Goal: Task Accomplishment & Management: Manage account settings

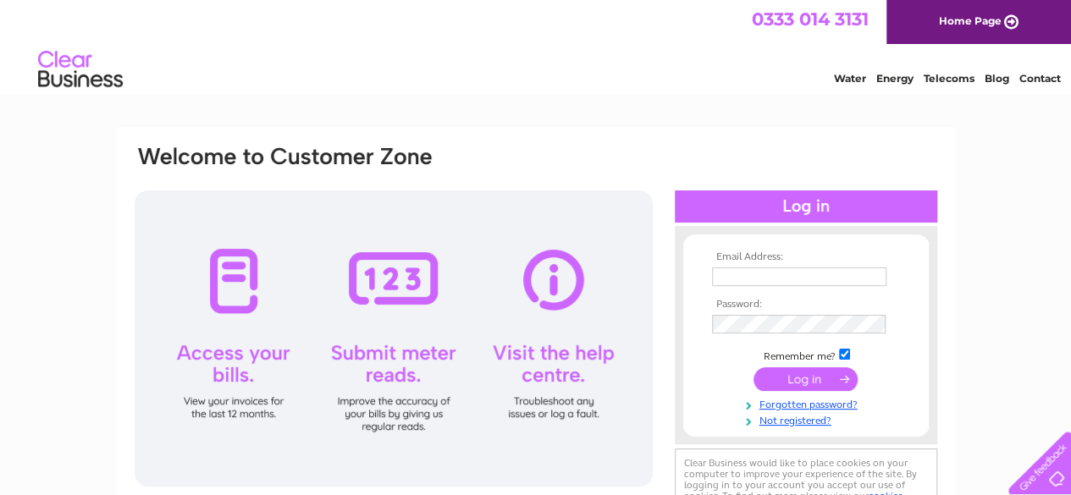
type input "[EMAIL_ADDRESS][DOMAIN_NAME]"
click at [825, 378] on input "submit" at bounding box center [805, 379] width 104 height 24
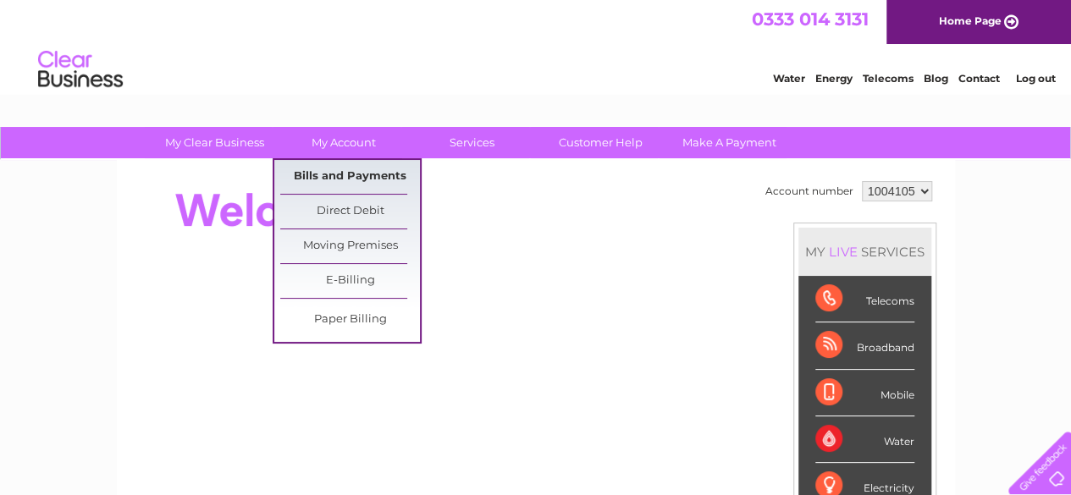
click at [344, 175] on link "Bills and Payments" at bounding box center [350, 177] width 140 height 34
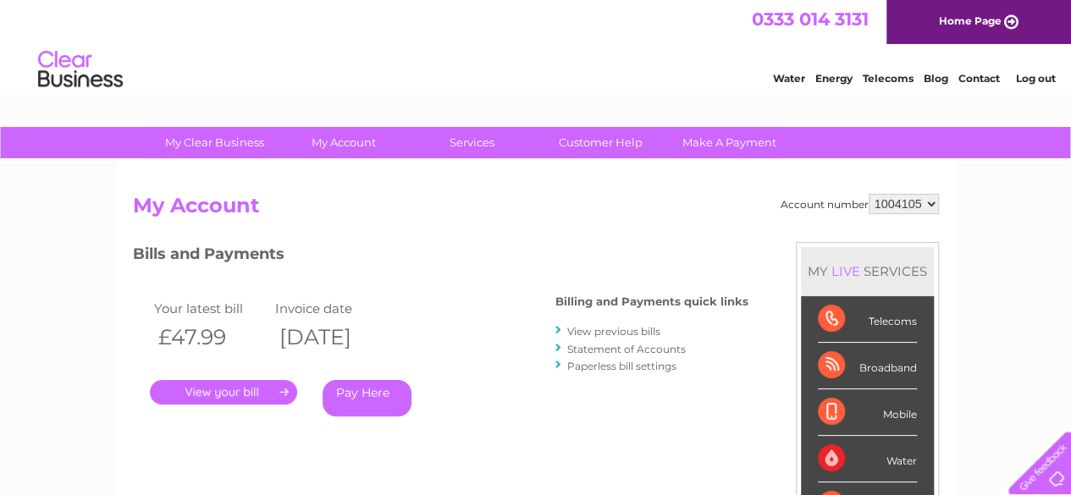
click at [238, 394] on link "." at bounding box center [223, 392] width 147 height 25
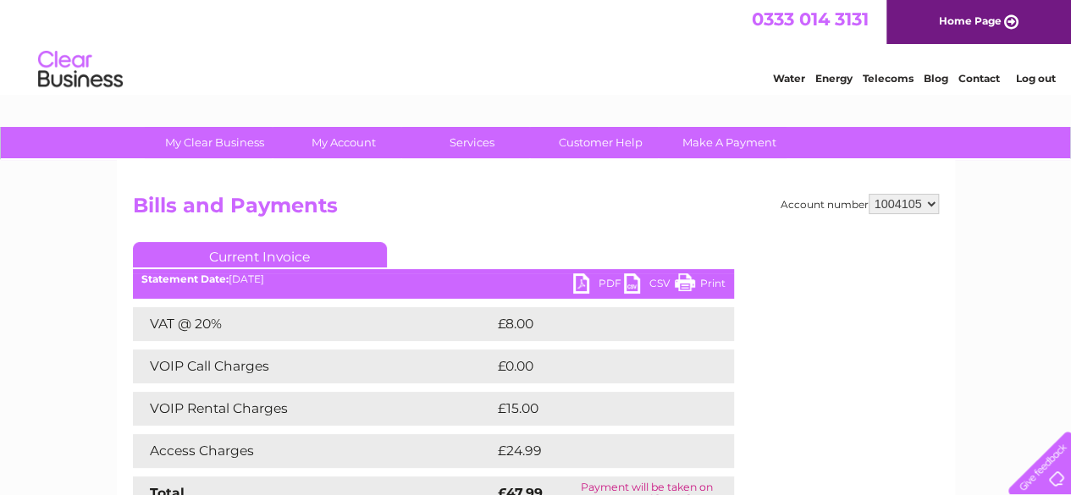
click at [628, 284] on link "CSV" at bounding box center [649, 285] width 51 height 25
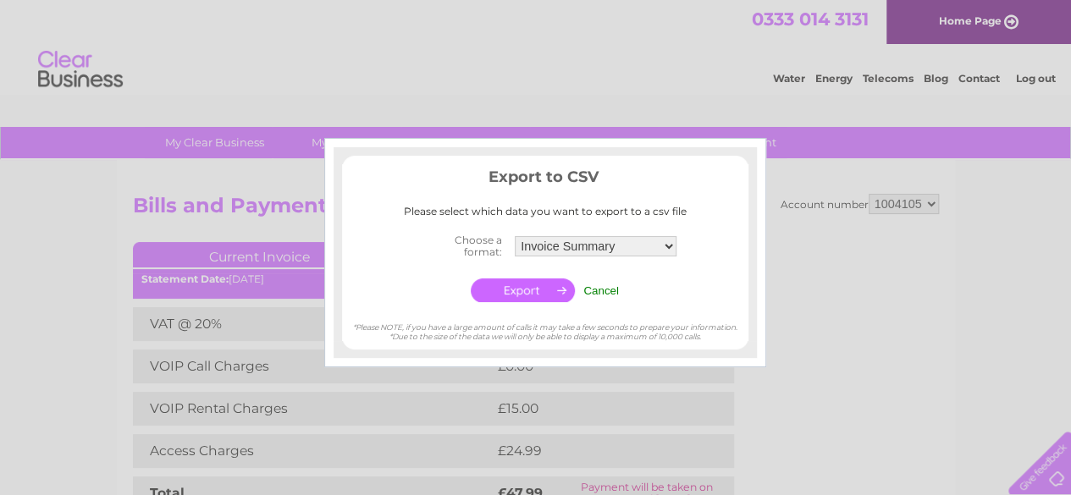
click at [82, 269] on div at bounding box center [535, 247] width 1071 height 495
click at [610, 289] on input "Cancel" at bounding box center [601, 290] width 36 height 13
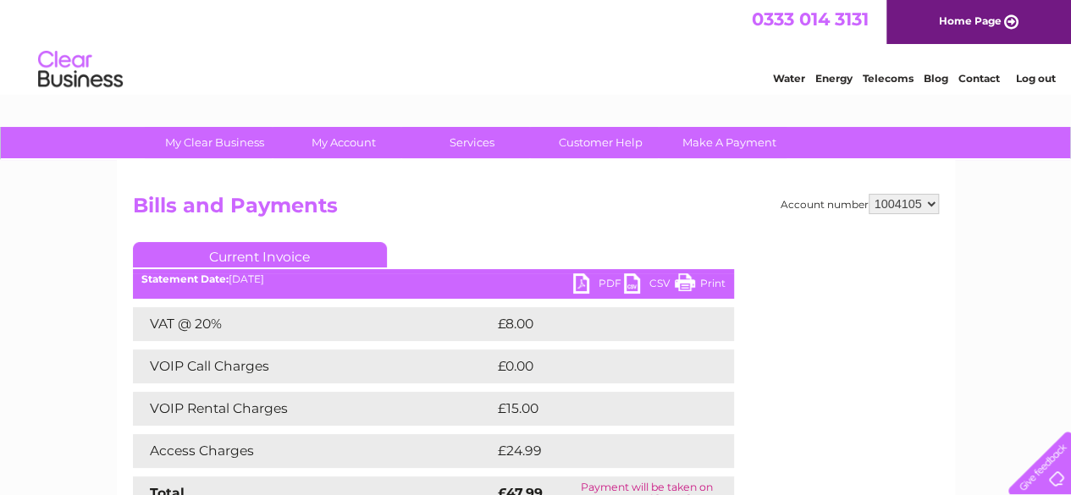
click at [687, 284] on link "Print" at bounding box center [700, 285] width 51 height 25
